Goal: Task Accomplishment & Management: Manage account settings

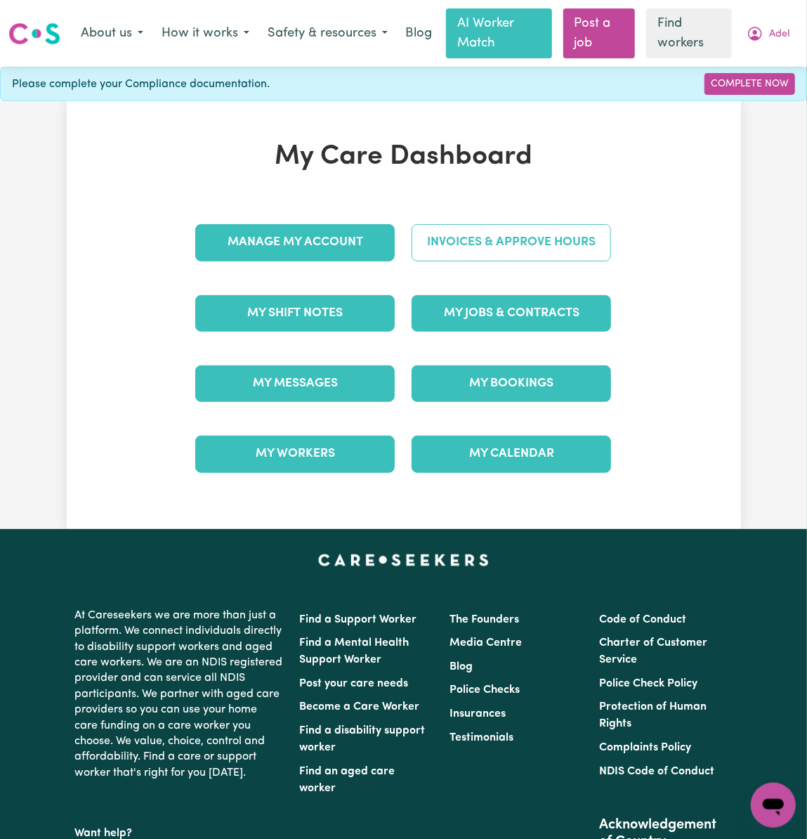
click at [568, 245] on link "Invoices & Approve Hours" at bounding box center [512, 242] width 200 height 37
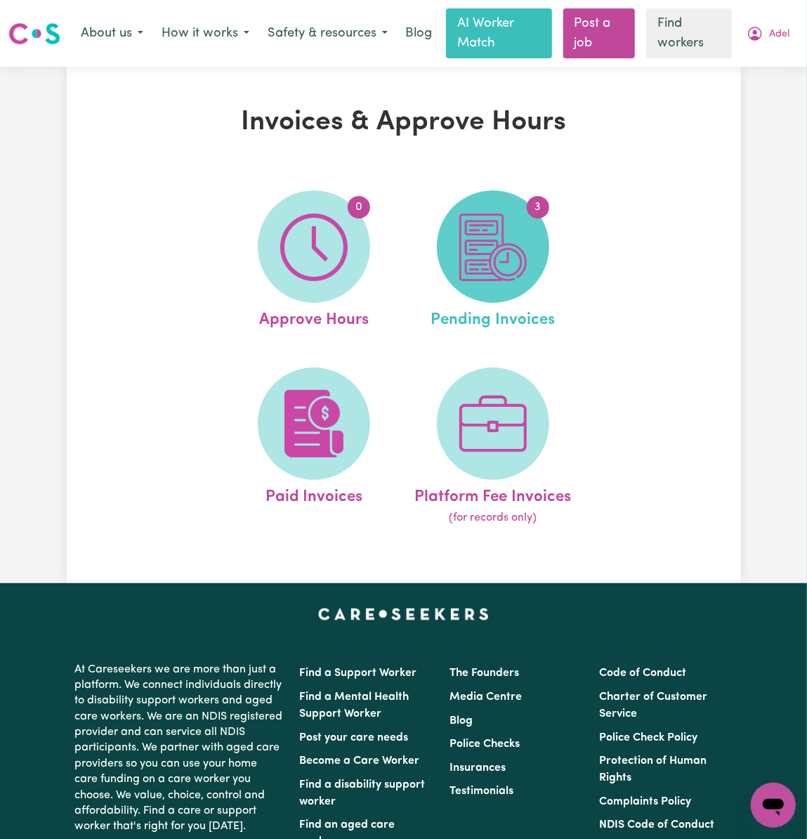
click at [520, 266] on img at bounding box center [493, 247] width 67 height 67
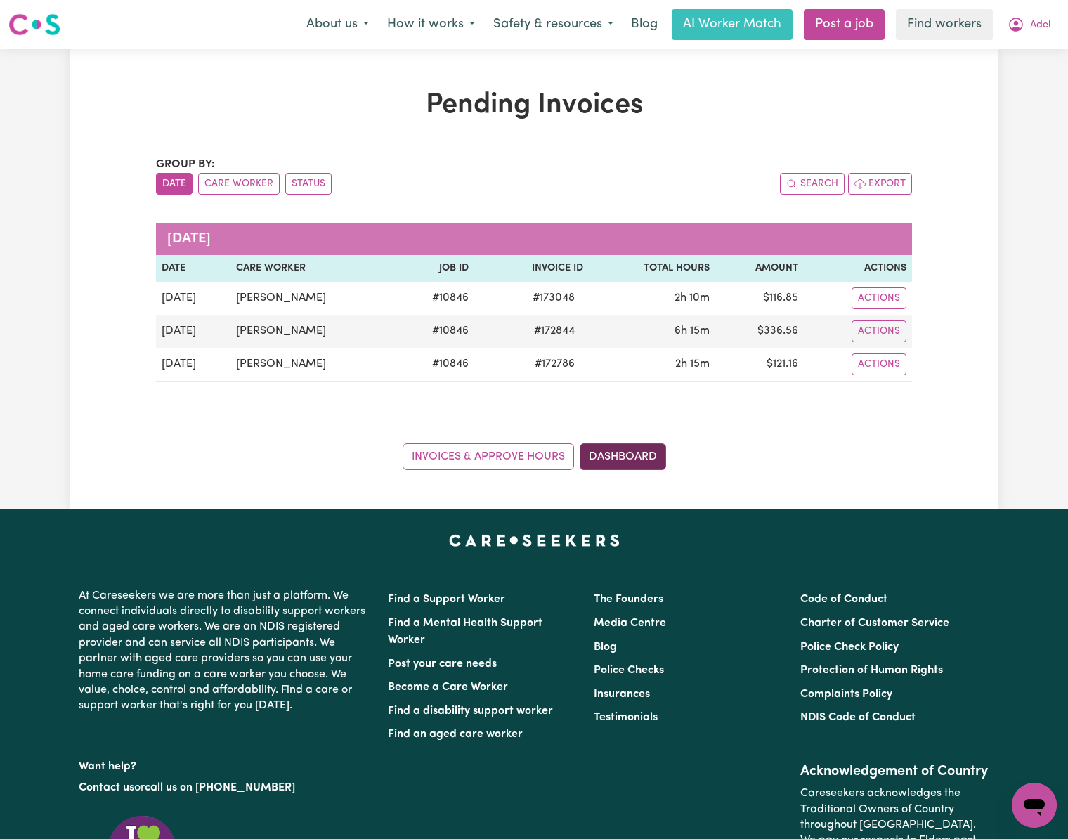
drag, startPoint x: 641, startPoint y: 439, endPoint x: 635, endPoint y: 455, distance: 17.1
click at [641, 443] on div "Invoices & Approve Hours Dashboard" at bounding box center [534, 449] width 756 height 44
click at [635, 455] on link "Dashboard" at bounding box center [623, 456] width 86 height 27
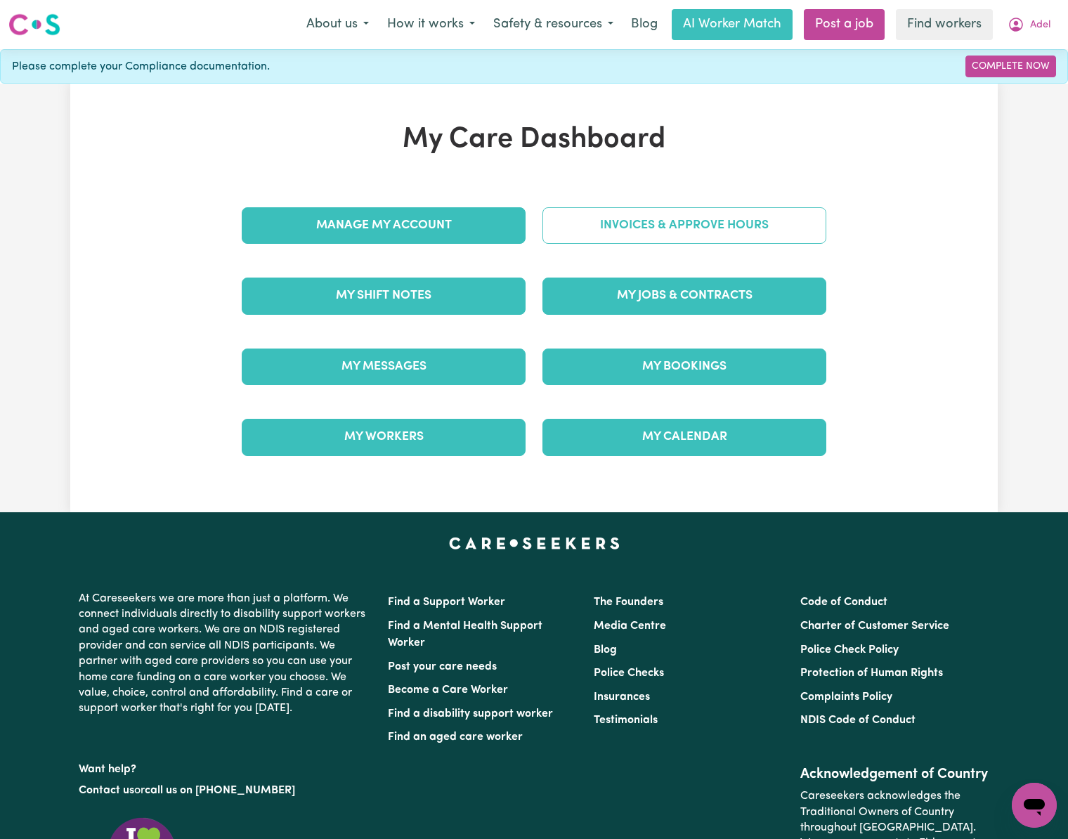
click at [771, 231] on link "Invoices & Approve Hours" at bounding box center [684, 225] width 284 height 37
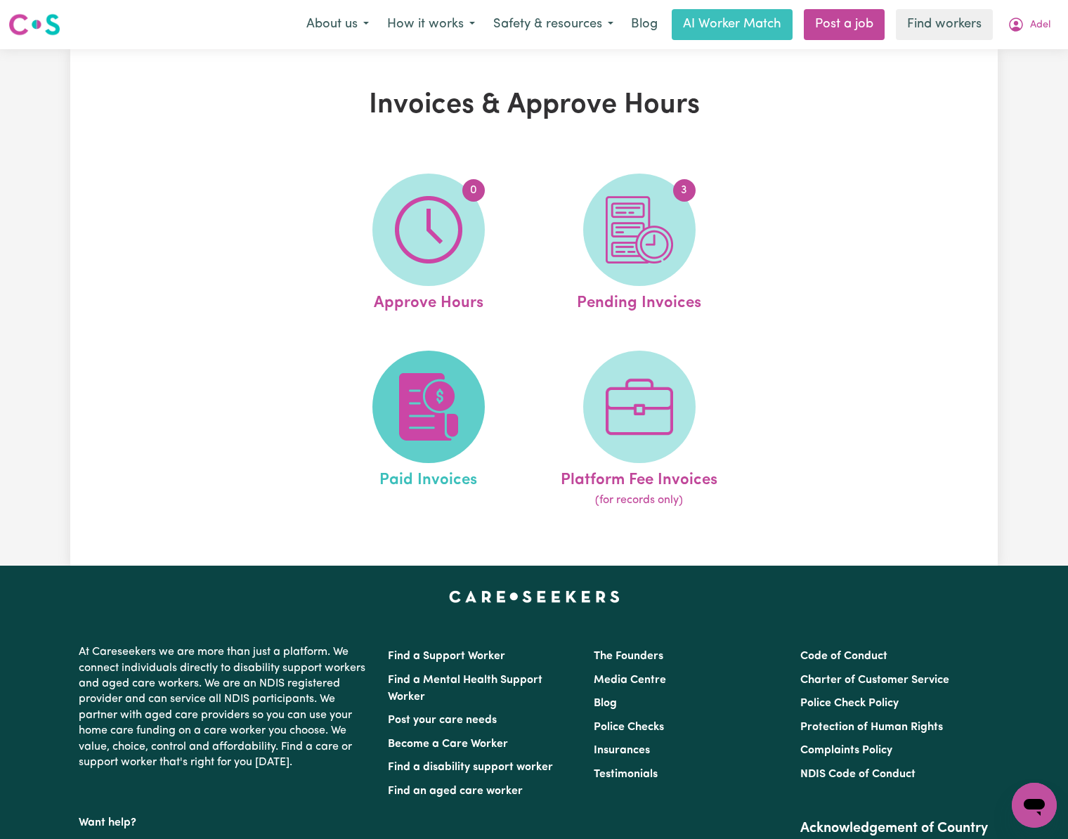
click at [475, 422] on span at bounding box center [428, 407] width 112 height 112
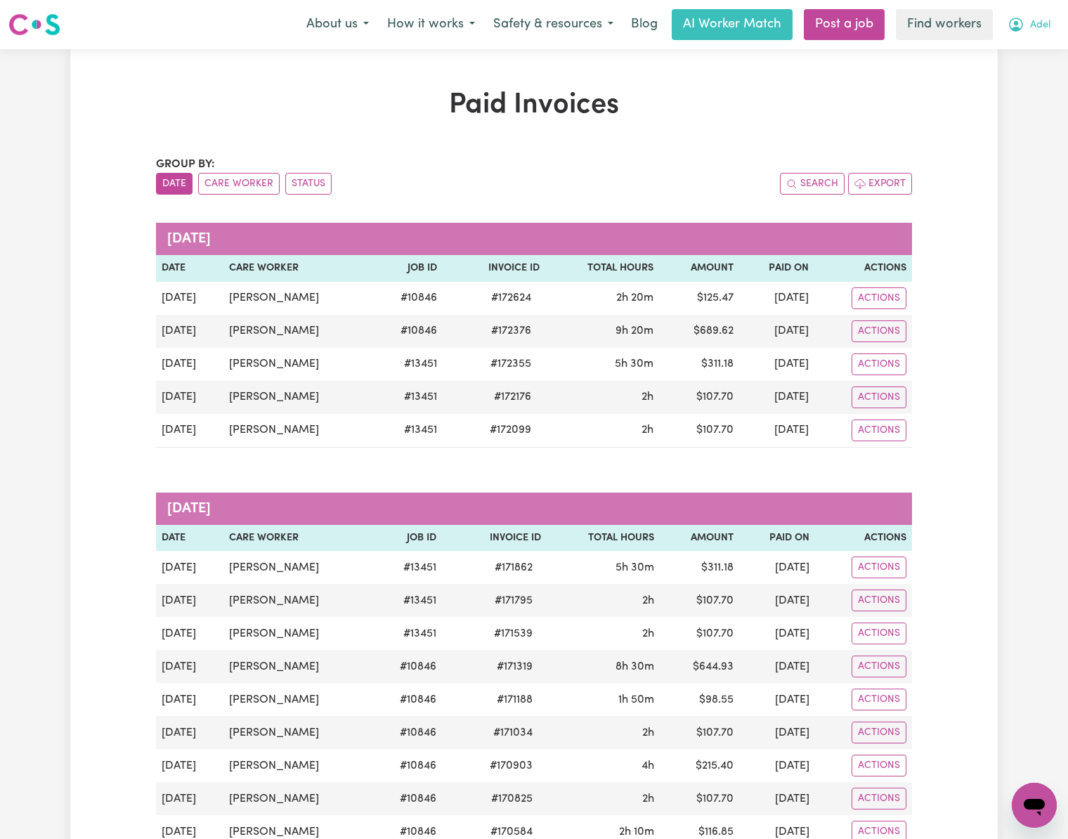
click at [807, 21] on icon "My Account" at bounding box center [1016, 24] width 17 height 17
click at [807, 58] on link "My Dashboard" at bounding box center [1003, 54] width 111 height 27
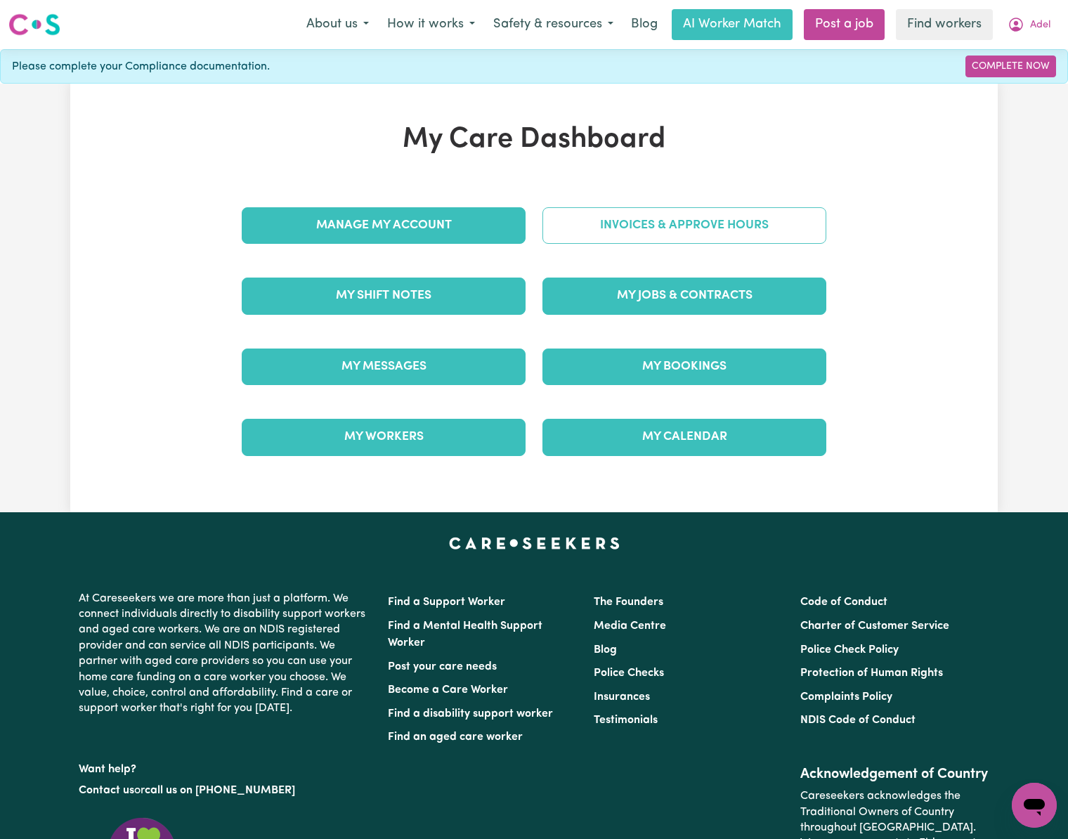
click at [765, 235] on link "Invoices & Approve Hours" at bounding box center [684, 225] width 284 height 37
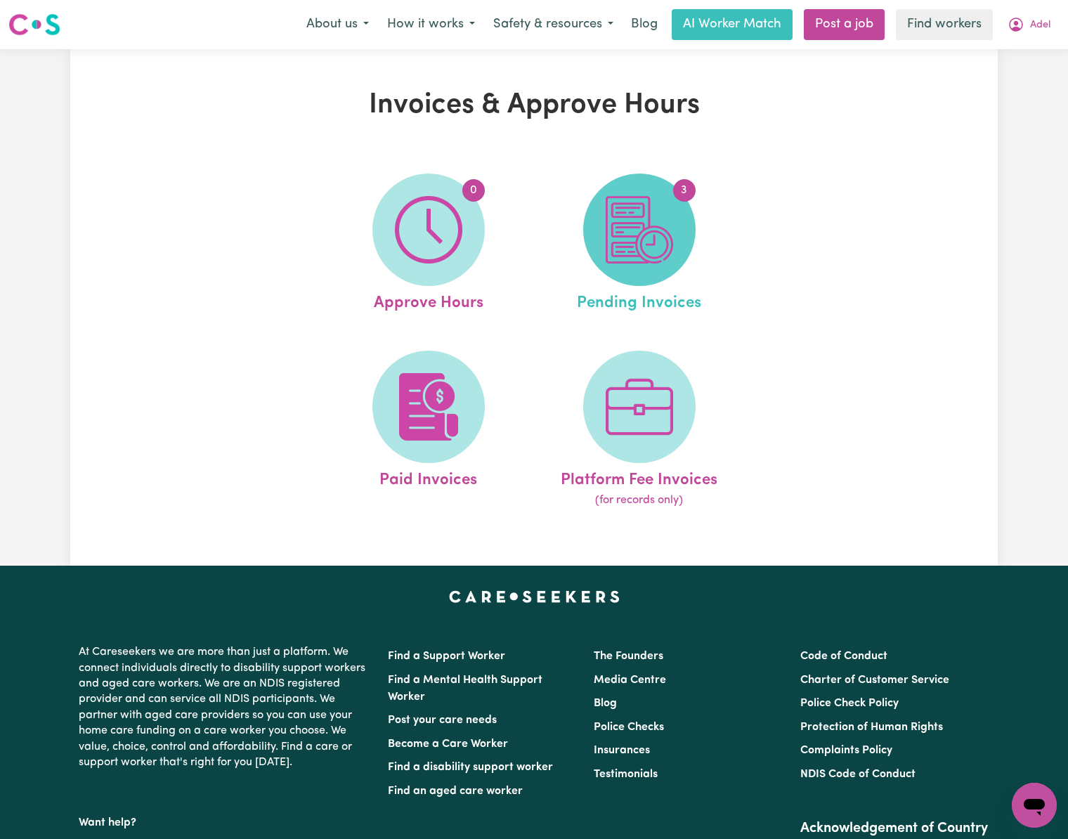
click at [675, 245] on span "3" at bounding box center [639, 230] width 112 height 112
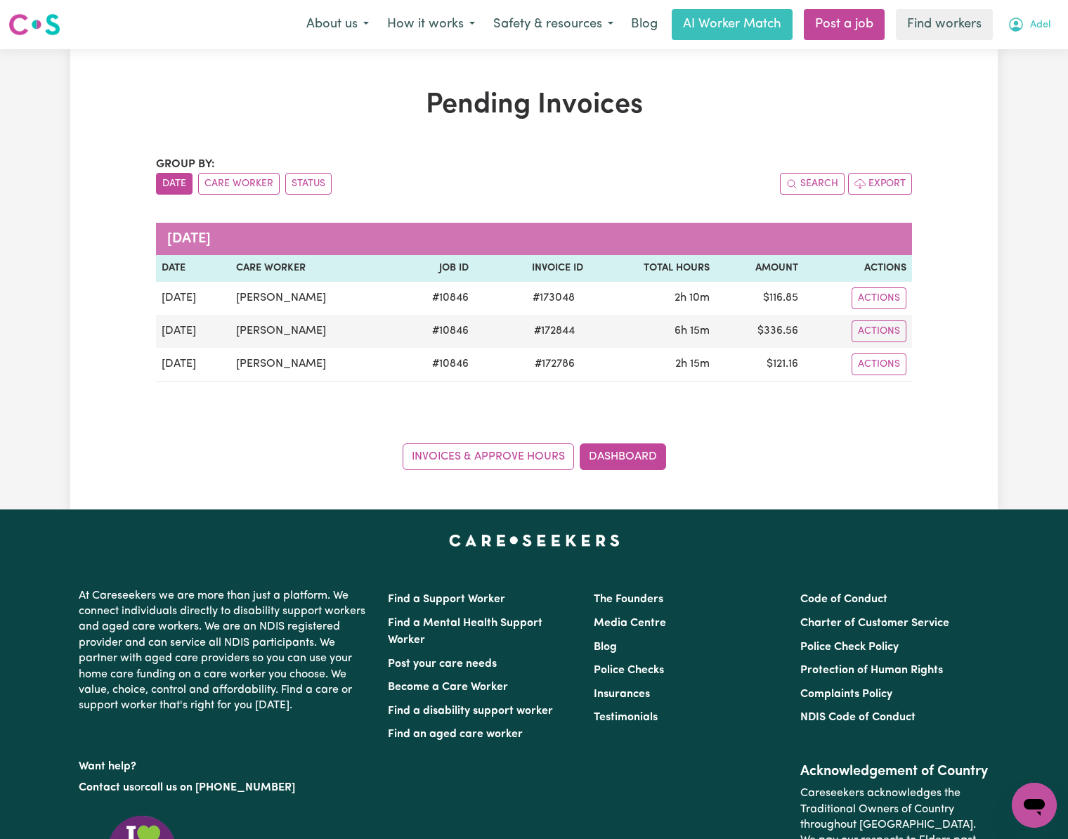
click at [807, 30] on icon "My Account" at bounding box center [1016, 25] width 14 height 14
click at [526, 460] on link "Invoices & Approve Hours" at bounding box center [488, 456] width 171 height 27
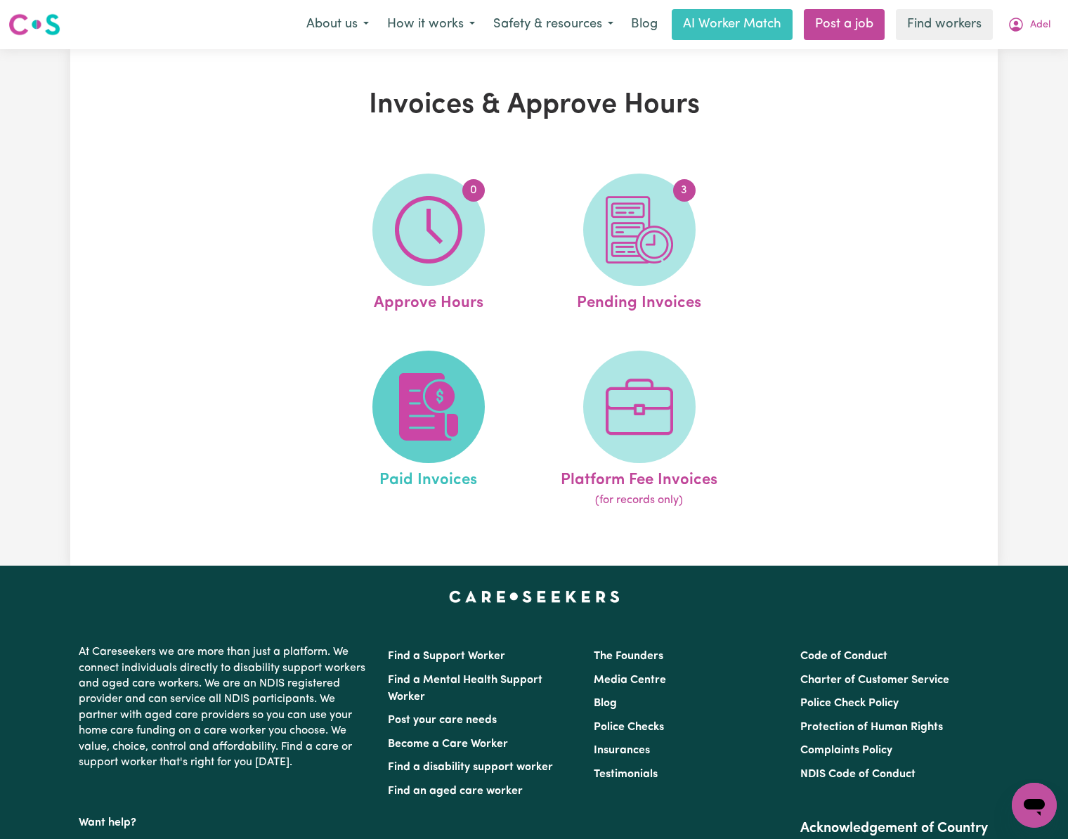
click at [460, 363] on span at bounding box center [428, 407] width 112 height 112
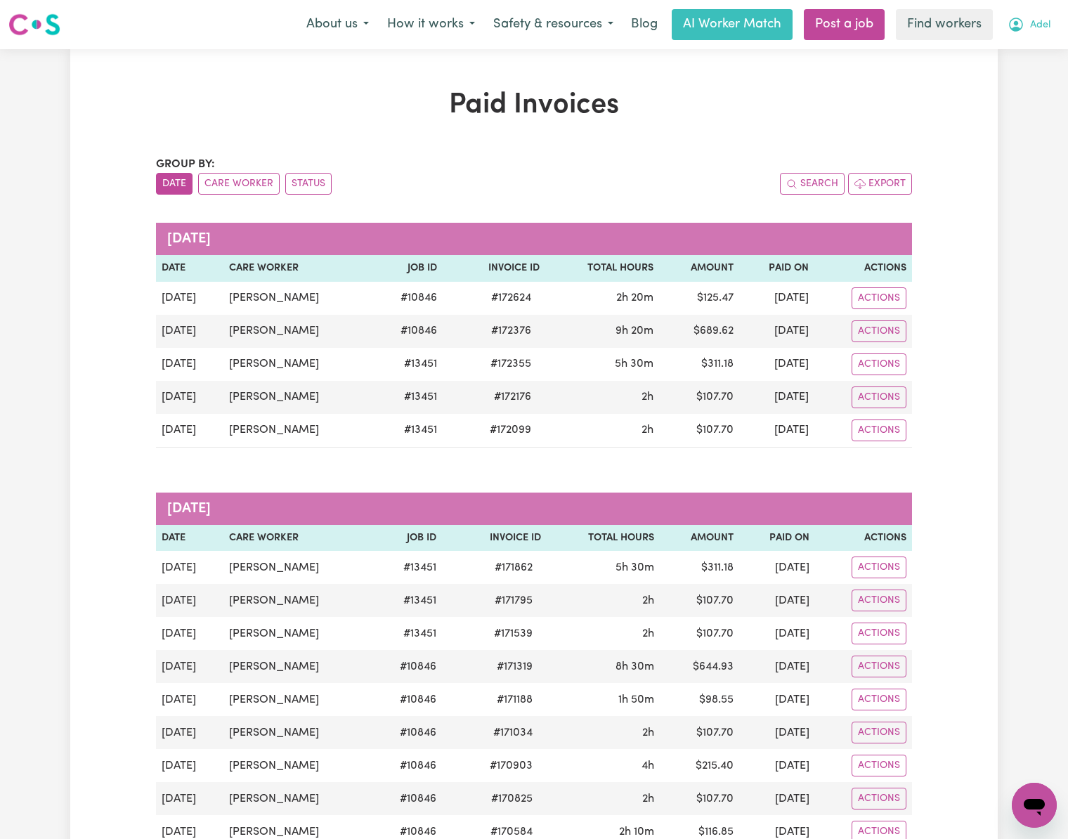
click at [807, 18] on button "Adel" at bounding box center [1029, 25] width 61 height 30
click at [807, 76] on link "Logout" at bounding box center [1003, 80] width 111 height 27
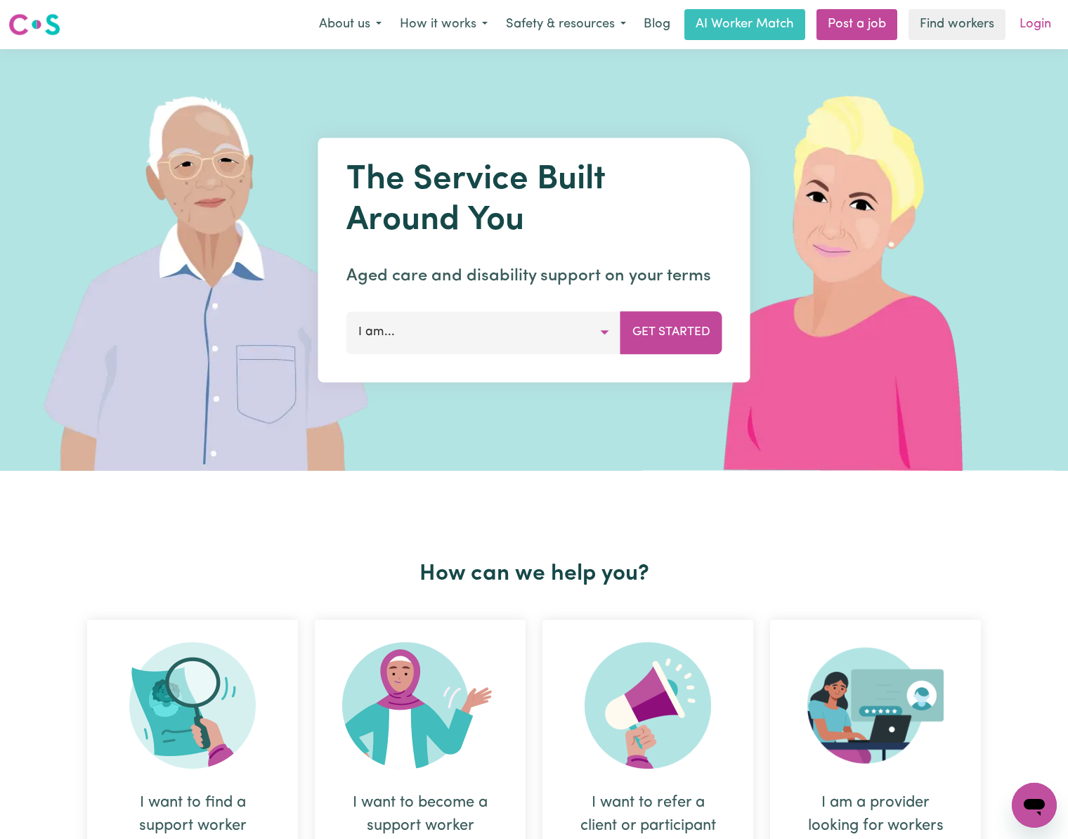
click at [807, 12] on link "Login" at bounding box center [1035, 24] width 48 height 31
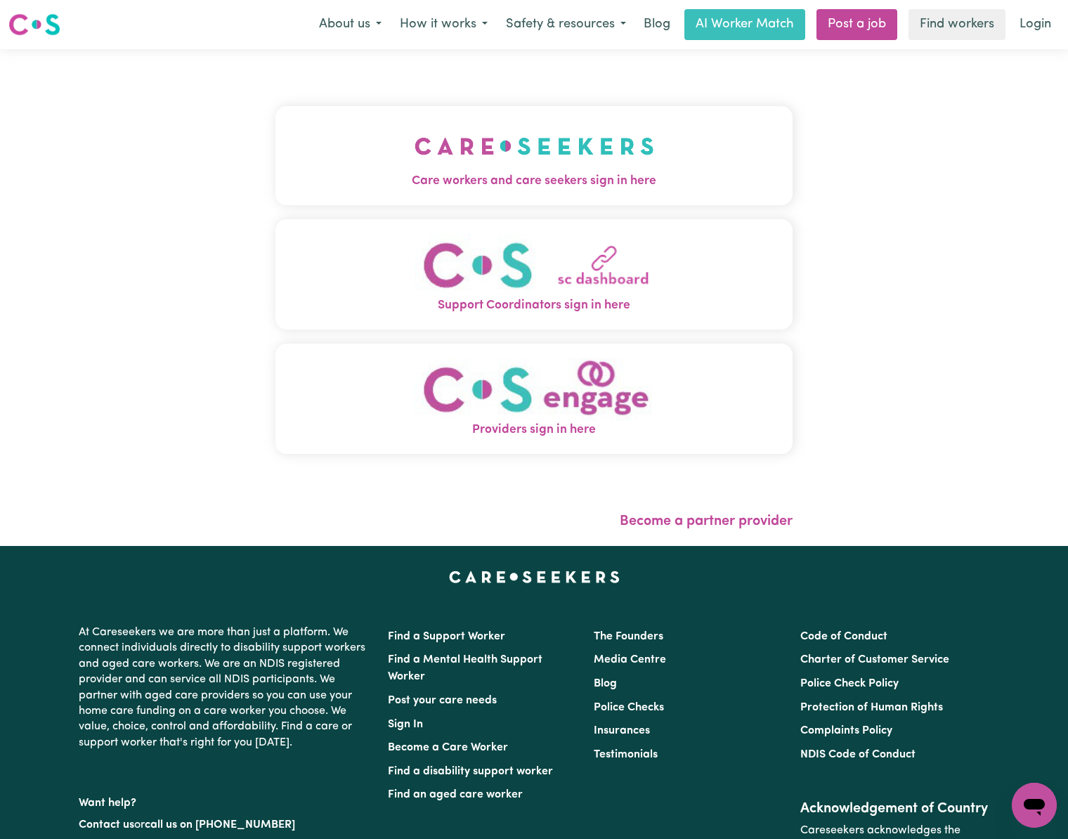
click at [422, 135] on img "Care workers and care seekers sign in here" at bounding box center [535, 146] width 240 height 52
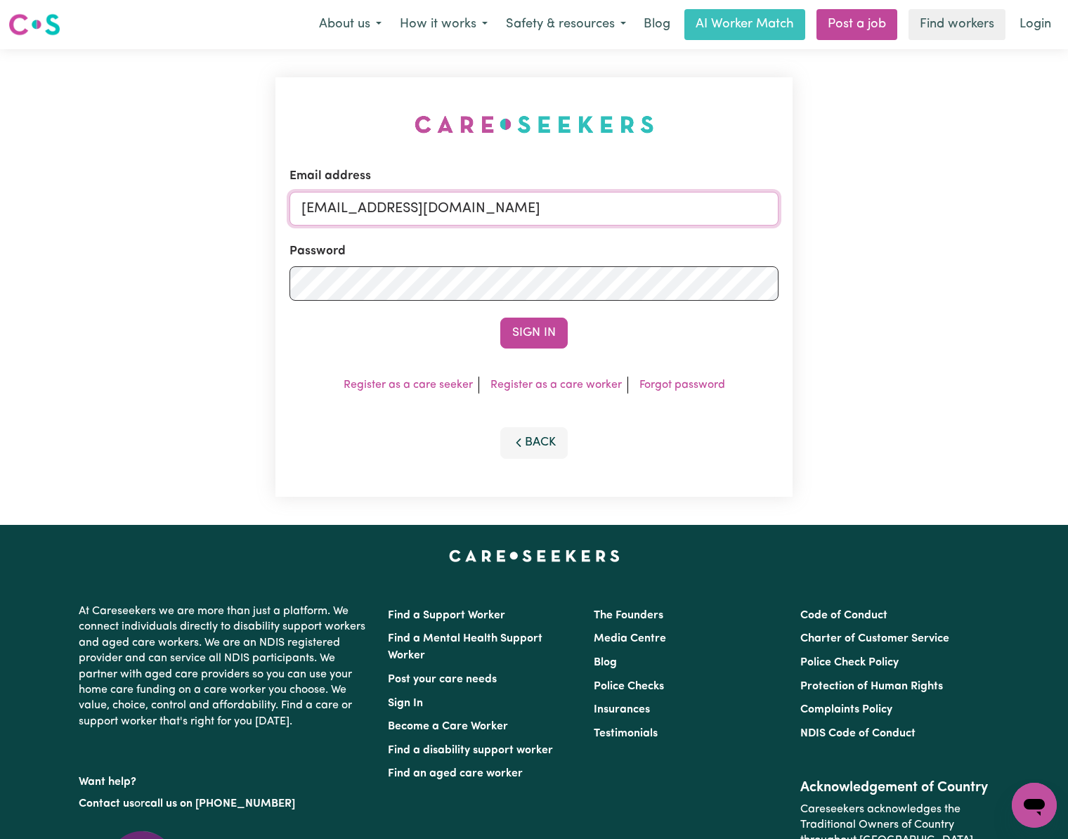
drag, startPoint x: 379, startPoint y: 206, endPoint x: 779, endPoint y: 209, distance: 399.1
click at [779, 209] on div "Email address [EMAIL_ADDRESS][DOMAIN_NAME] Password Sign In Register as a care …" at bounding box center [533, 287] width 517 height 420
paste input "[PERSON_NAME][EMAIL_ADDRESS][DOMAIN_NAME]"
type input "superuser~[PERSON_NAME][EMAIL_ADDRESS][DOMAIN_NAME]"
click at [500, 318] on button "Sign In" at bounding box center [533, 333] width 67 height 31
